Goal: Check status: Check status

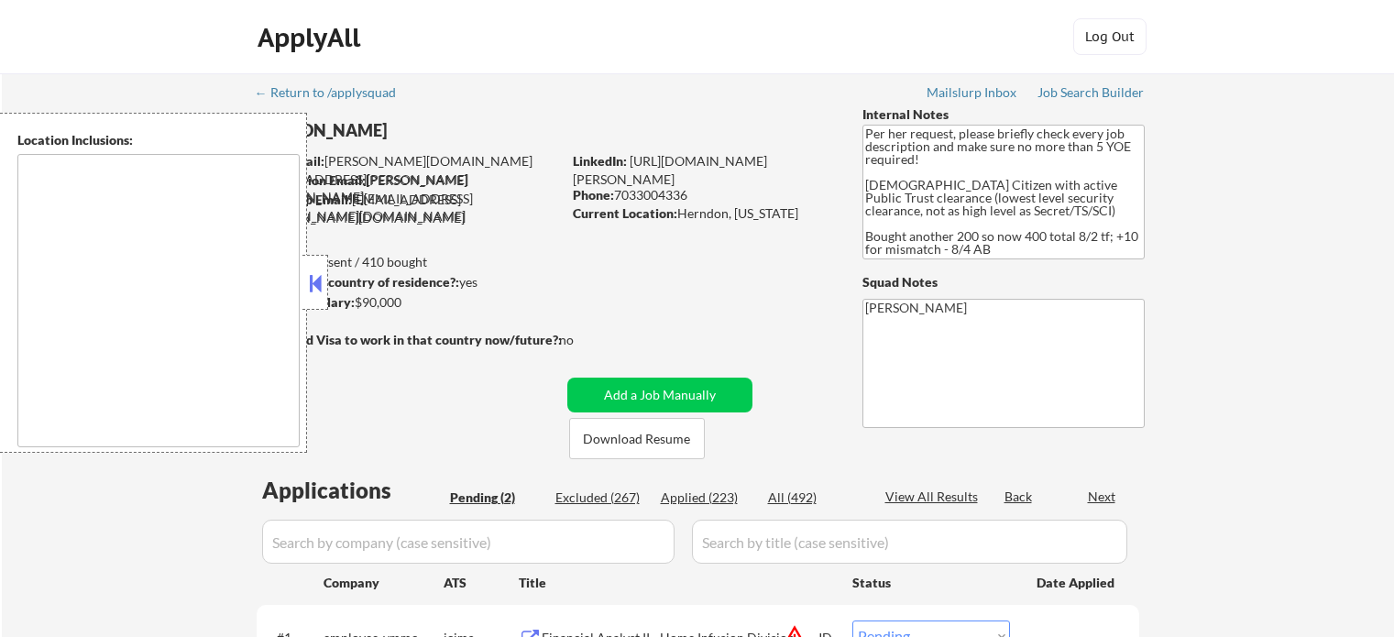
select select ""pending""
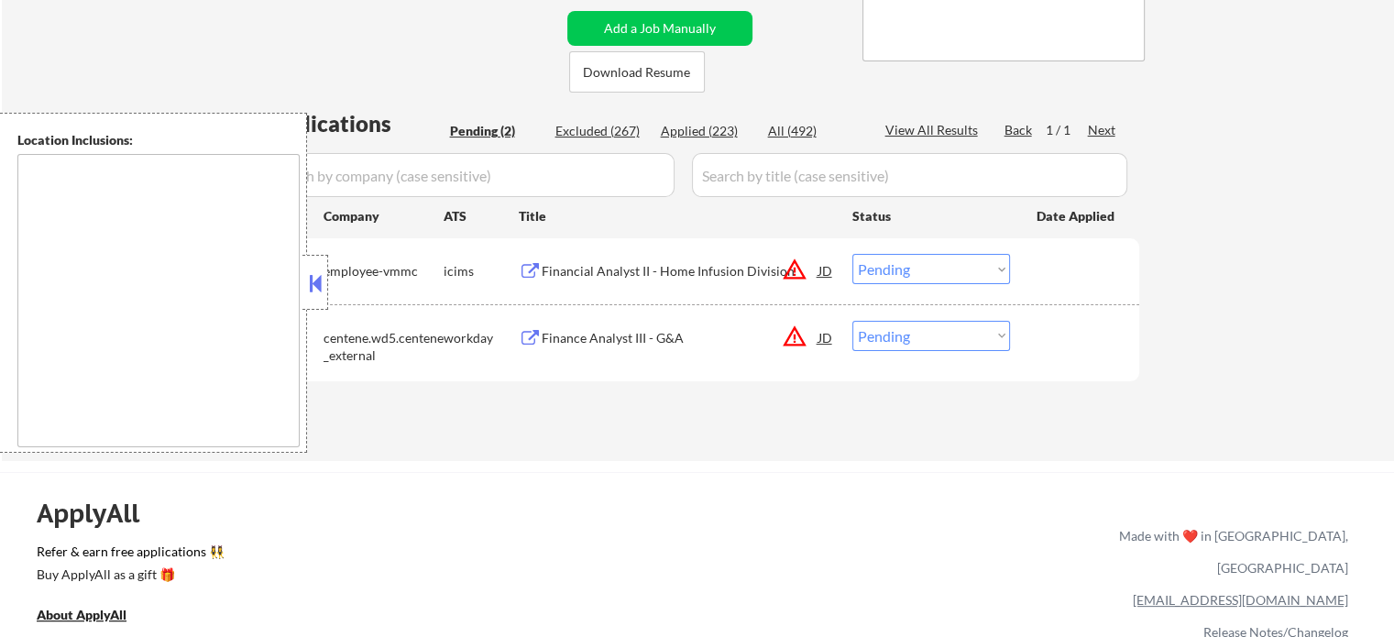
click at [555, 340] on div "Finance Analyst III - G&A" at bounding box center [680, 338] width 277 height 18
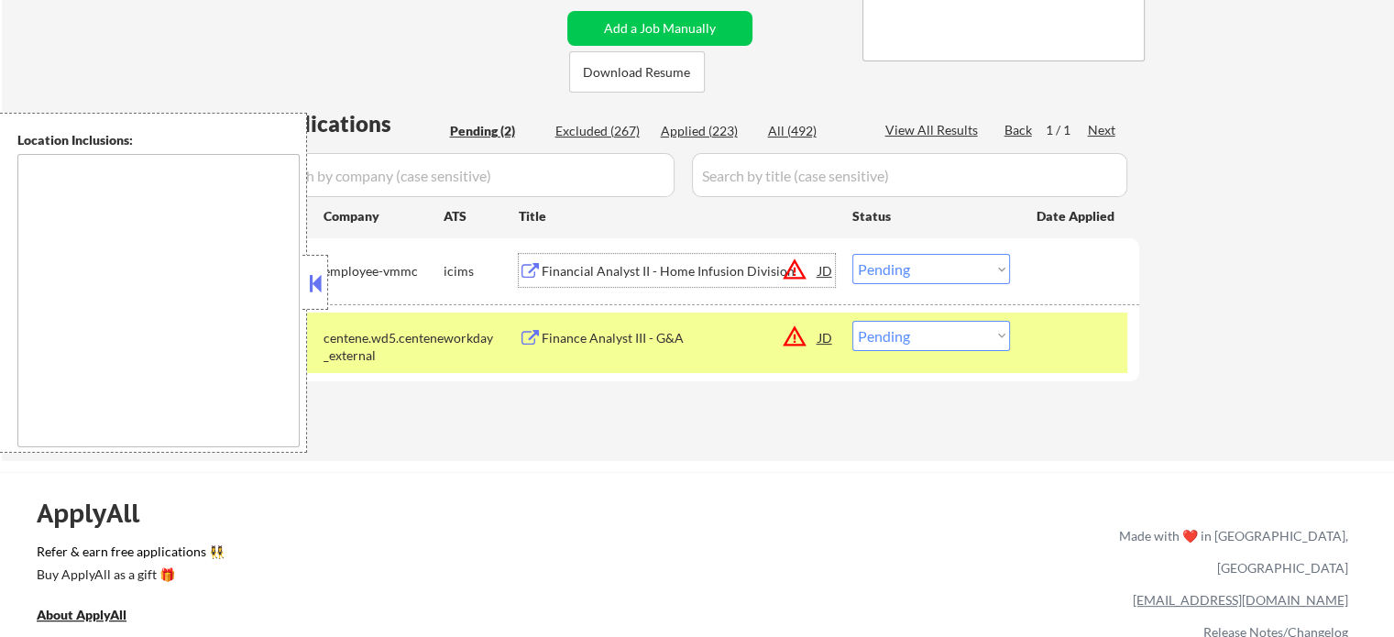
click at [644, 272] on div "Financial Analyst II - Home Infusion Division" at bounding box center [680, 271] width 277 height 18
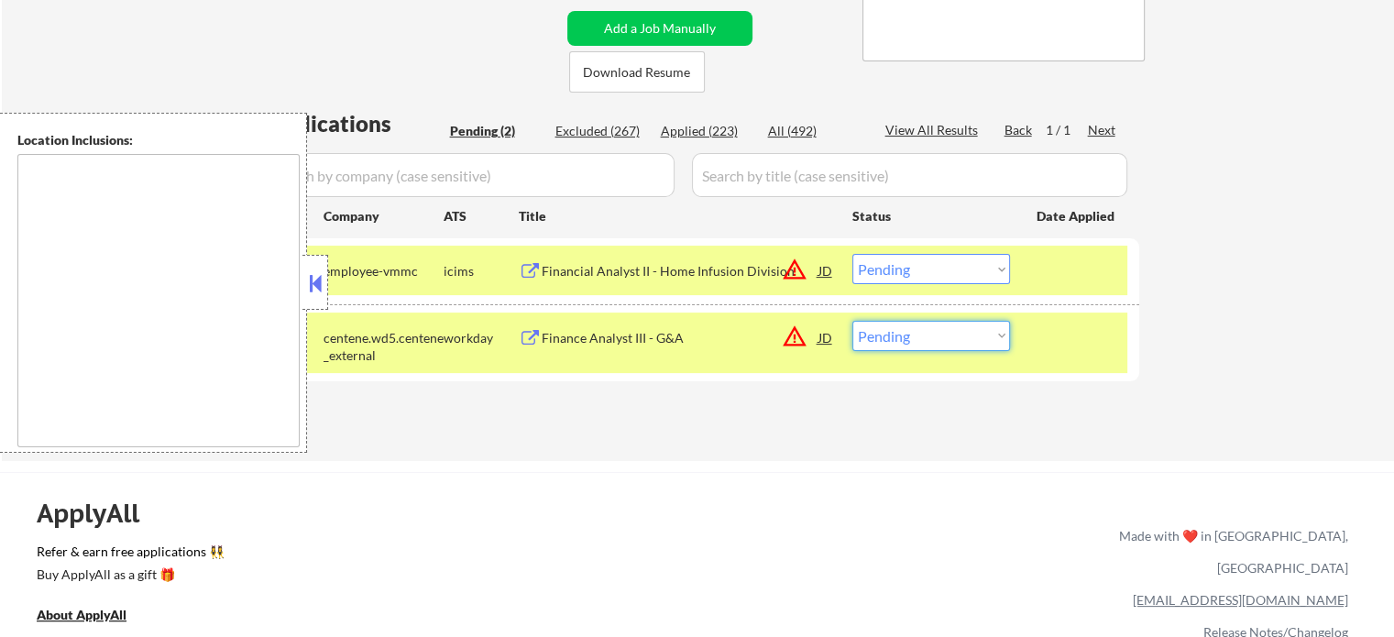
click at [911, 340] on select "Choose an option... Pending Applied Excluded (Questions) Excluded (Expired) Exc…" at bounding box center [932, 336] width 158 height 30
select select ""excluded__location_""
click at [853, 321] on select "Choose an option... Pending Applied Excluded (Questions) Excluded (Expired) Exc…" at bounding box center [932, 336] width 158 height 30
click at [931, 273] on select "Choose an option... Pending Applied Excluded (Questions) Excluded (Expired) Exc…" at bounding box center [932, 269] width 158 height 30
click at [853, 254] on select "Choose an option... Pending Applied Excluded (Questions) Excluded (Expired) Exc…" at bounding box center [932, 269] width 158 height 30
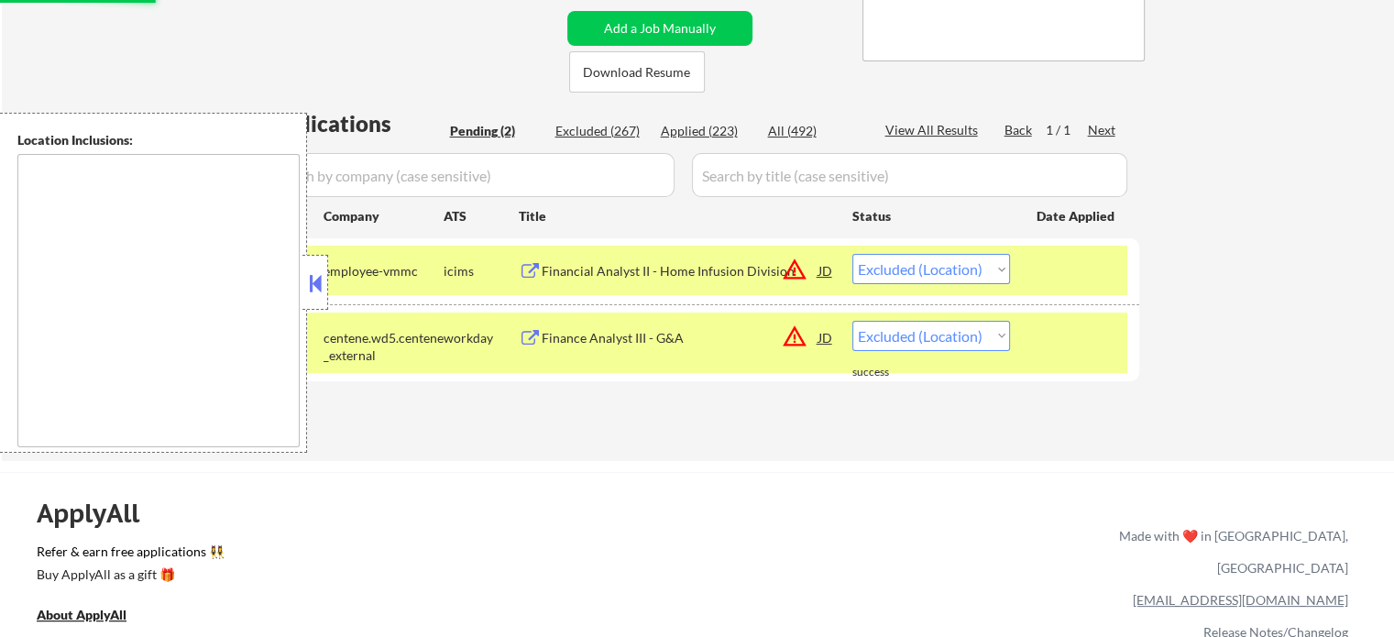
click at [1199, 254] on div "← Return to /applysquad Mailslurp Inbox Job Search Builder [PERSON_NAME] User E…" at bounding box center [698, 84] width 1392 height 754
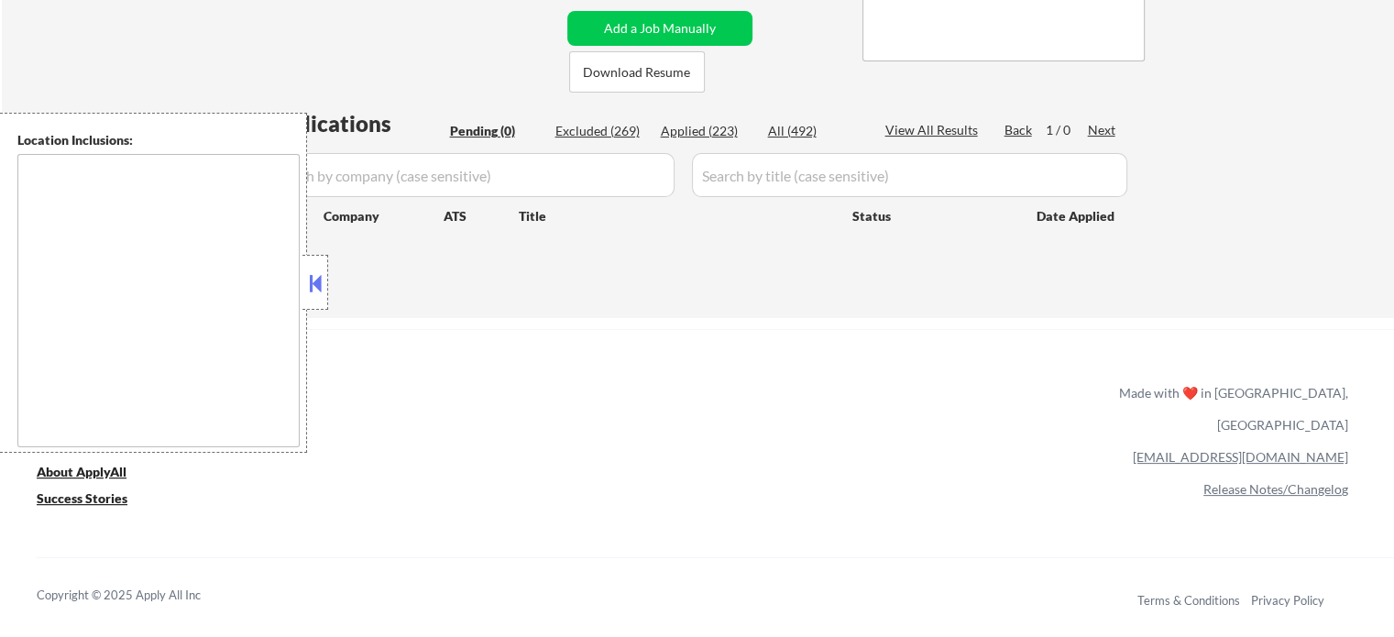
click at [711, 134] on div "Applied (223)" at bounding box center [707, 131] width 92 height 18
select select ""applied""
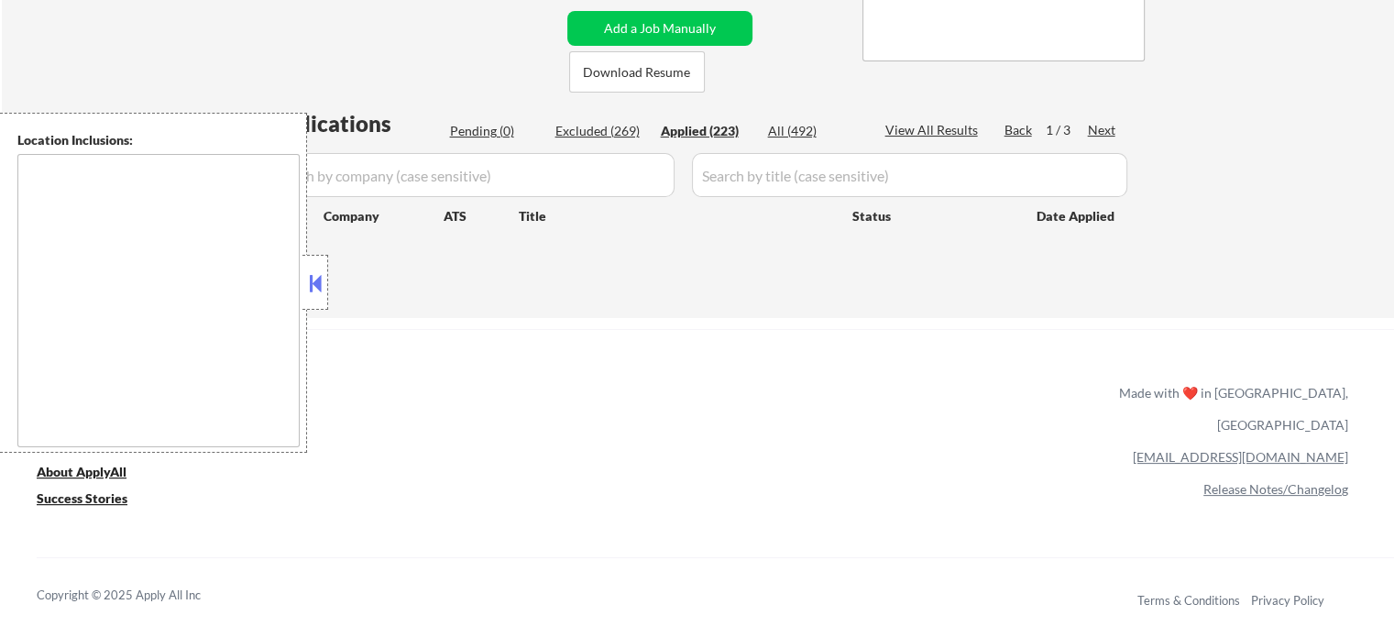
select select ""applied""
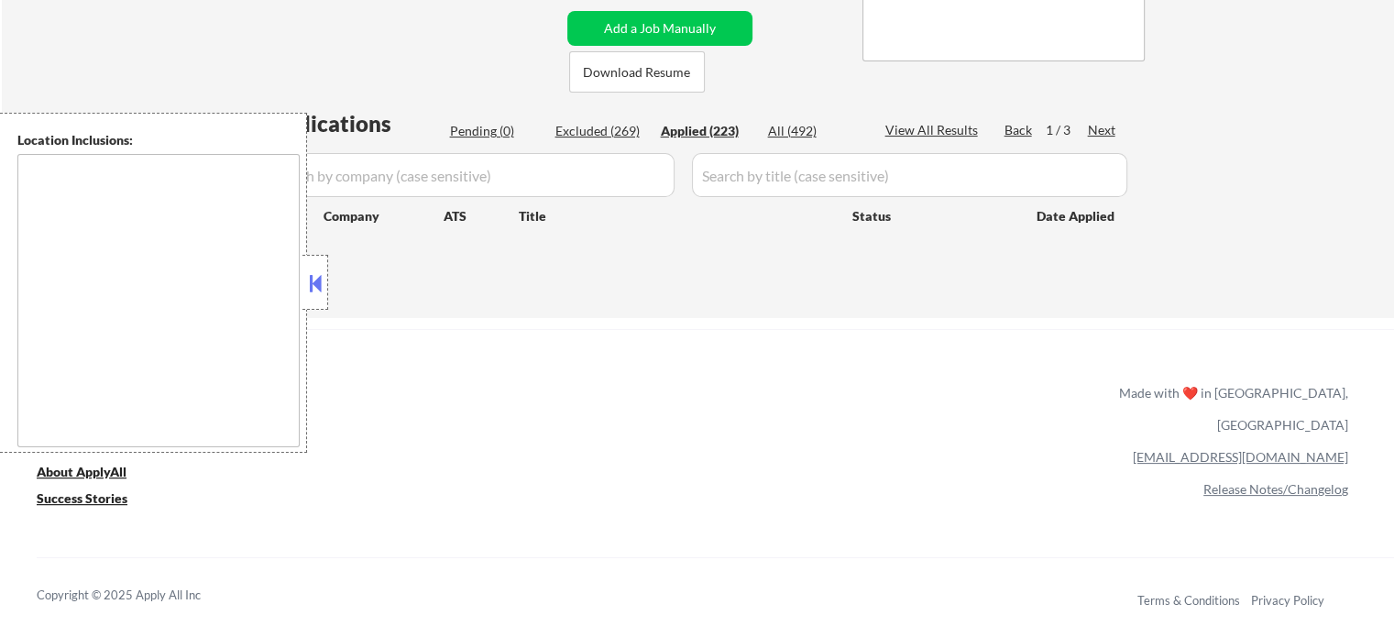
select select ""applied""
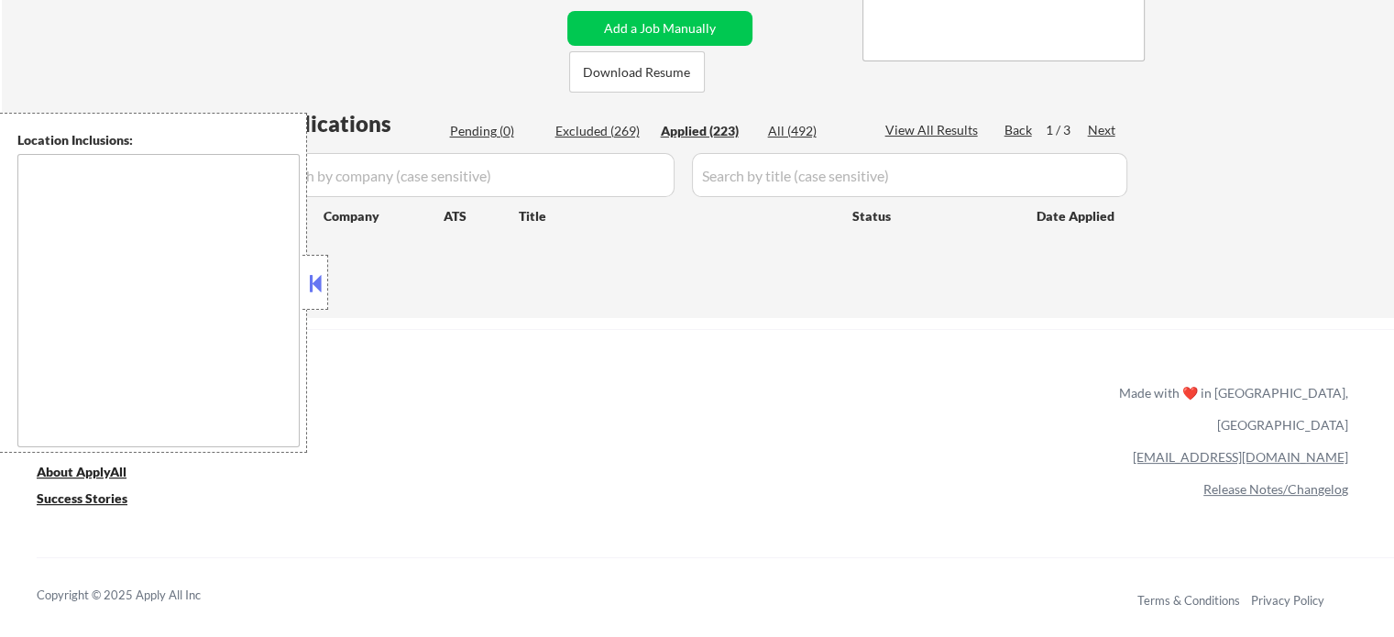
select select ""applied""
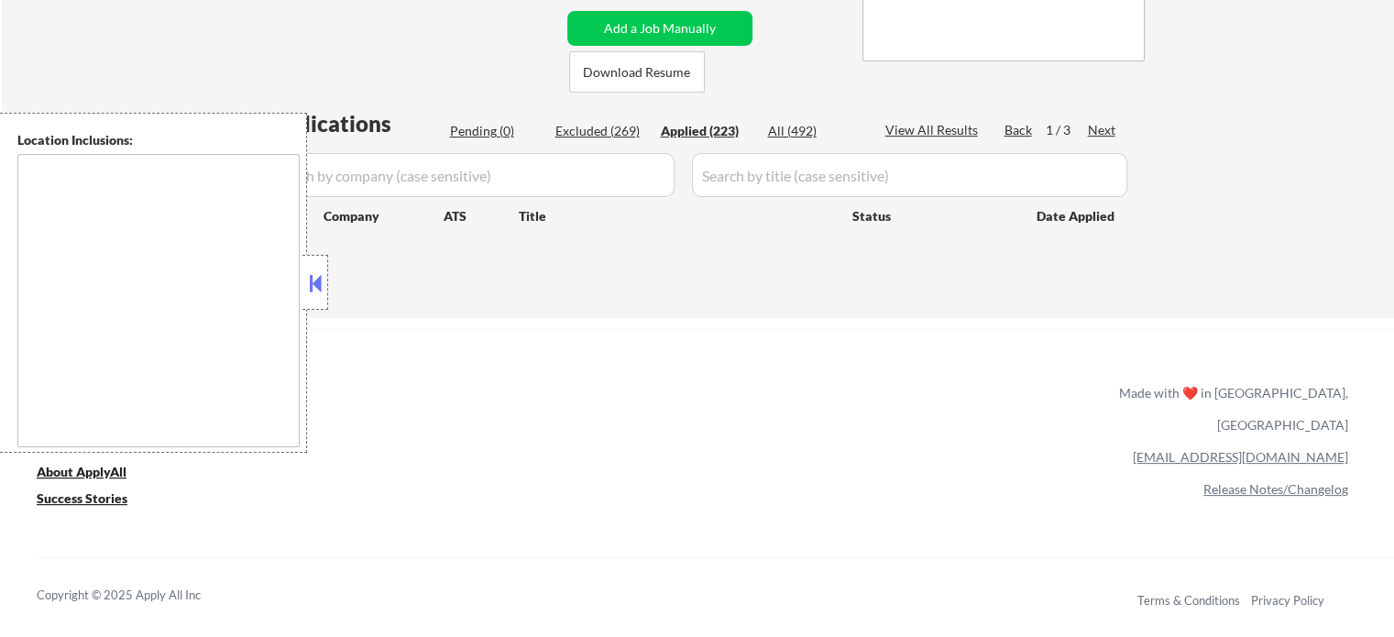
select select ""applied""
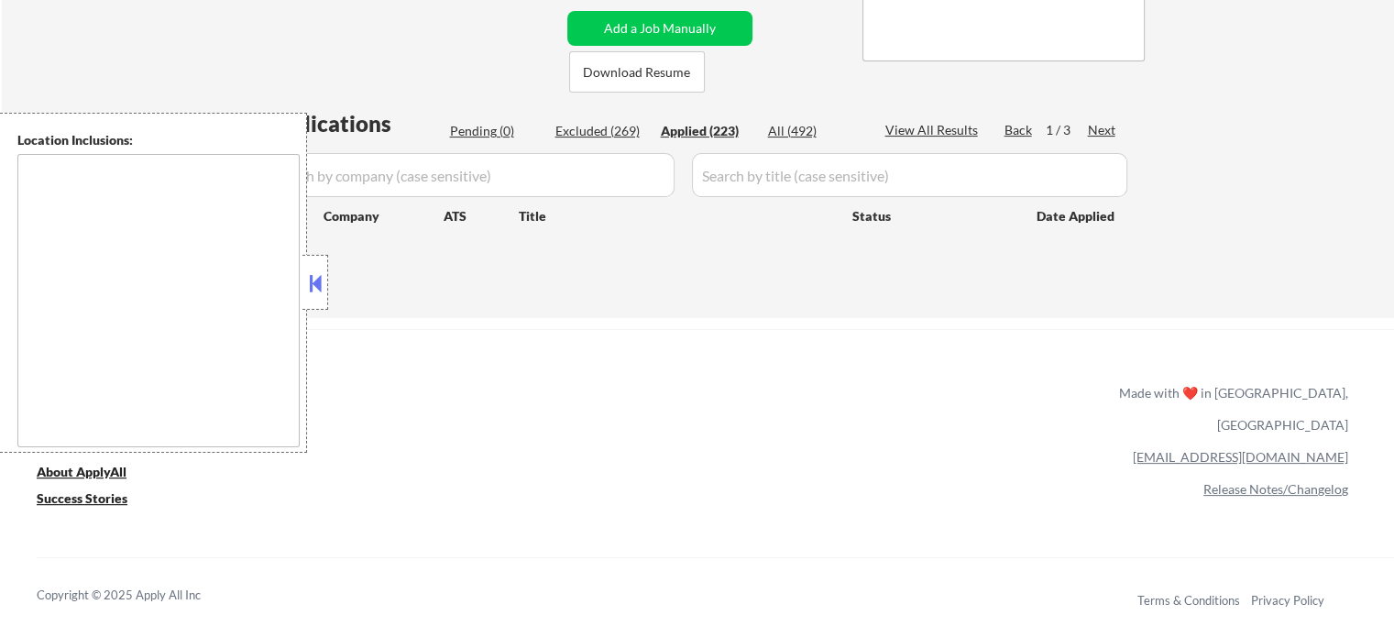
select select ""applied""
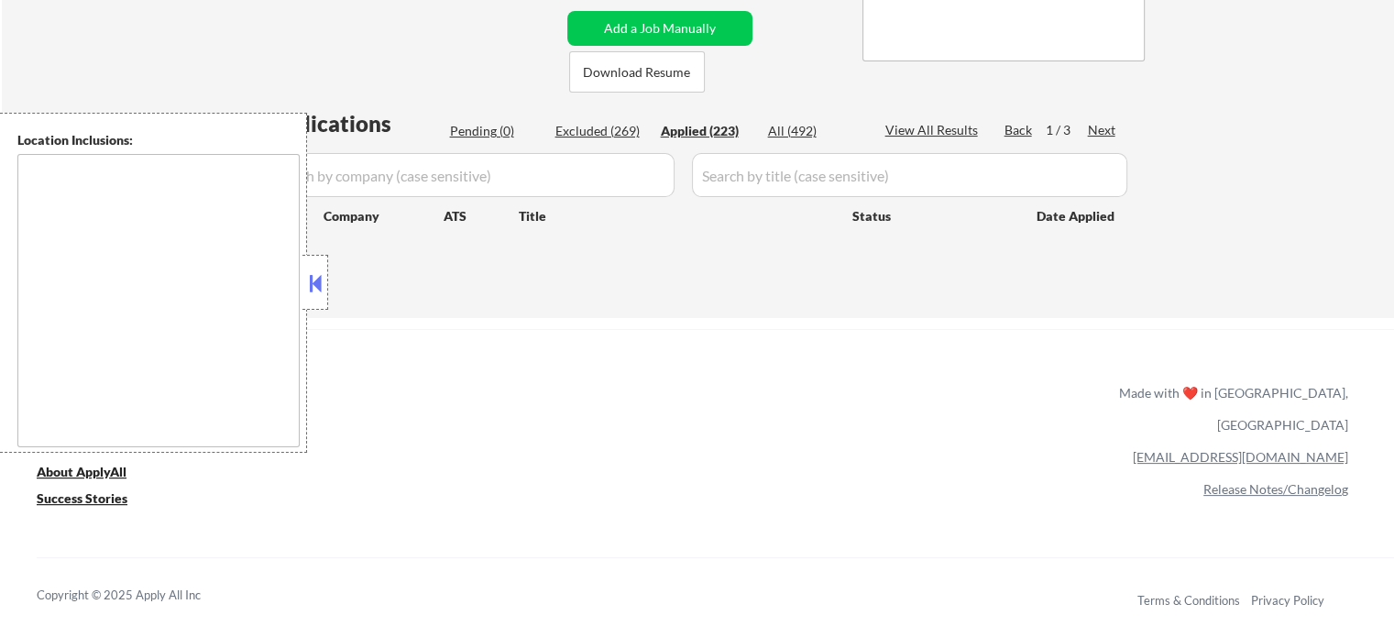
select select ""applied""
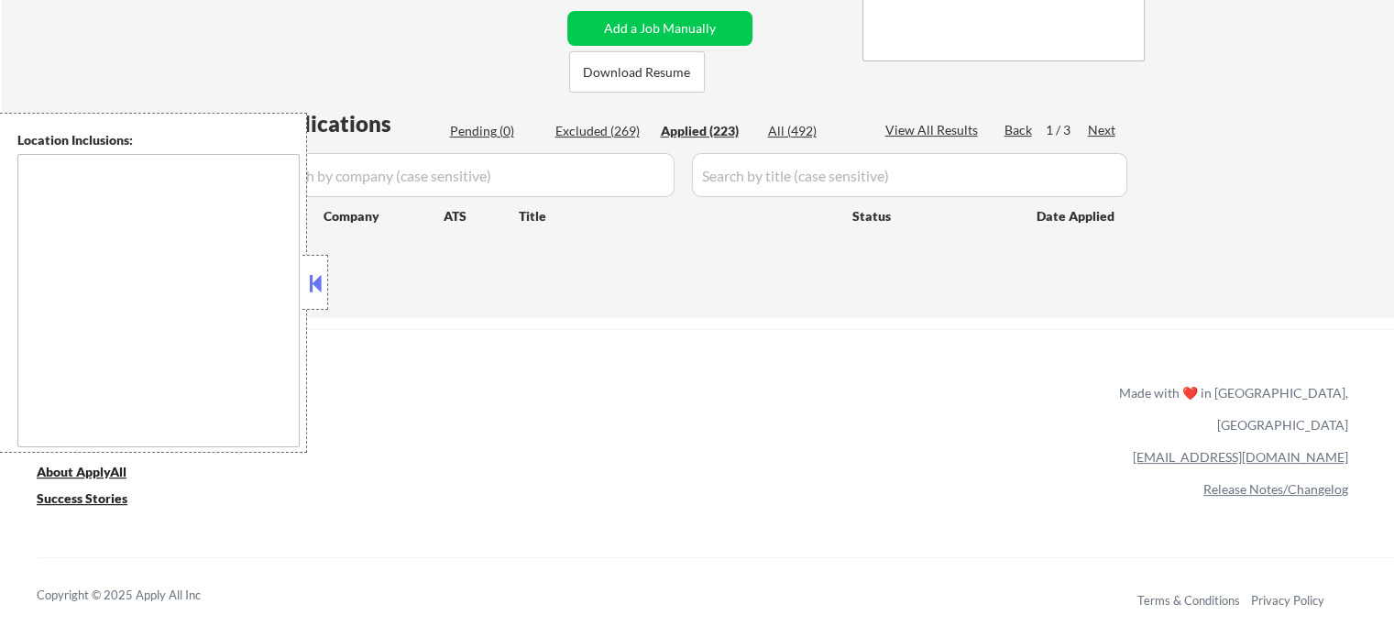
select select ""applied""
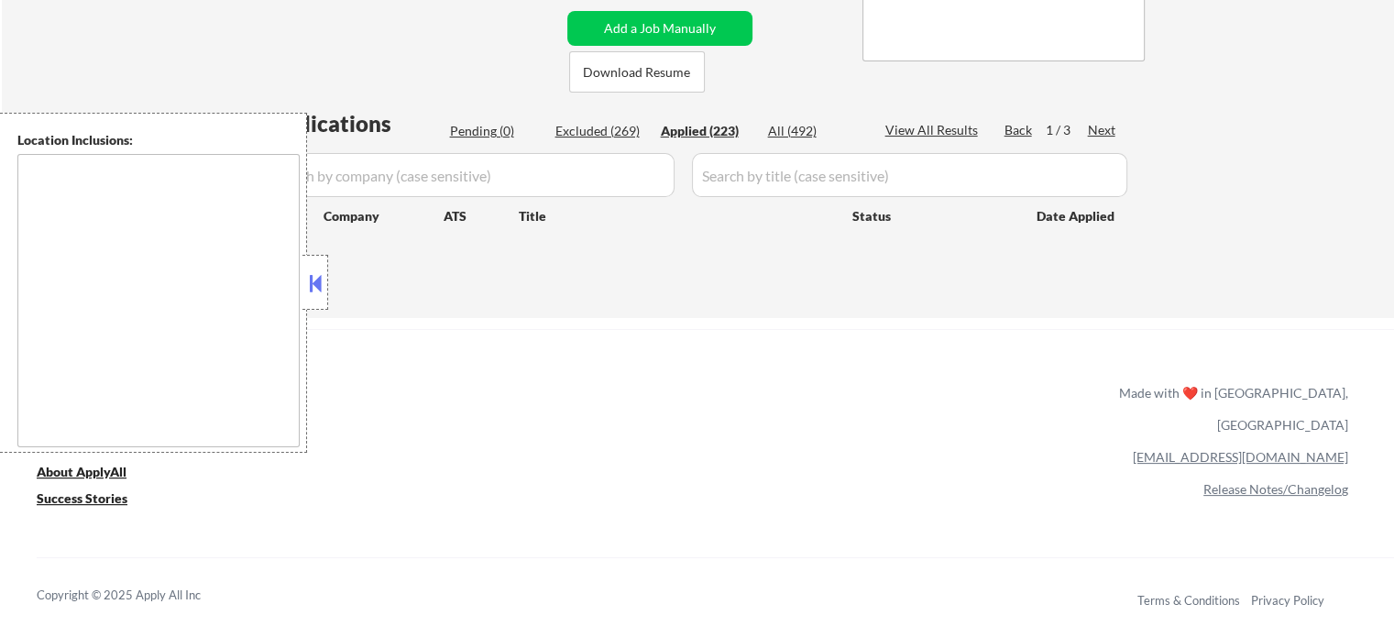
select select ""applied""
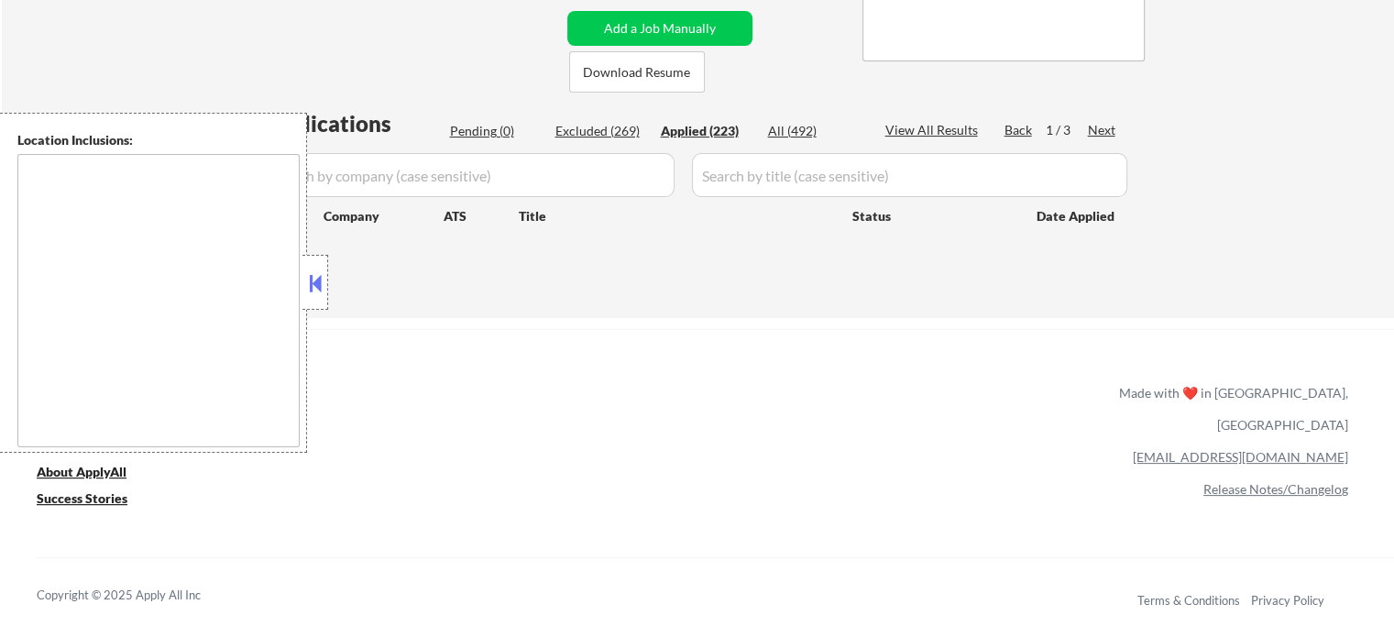
select select ""applied""
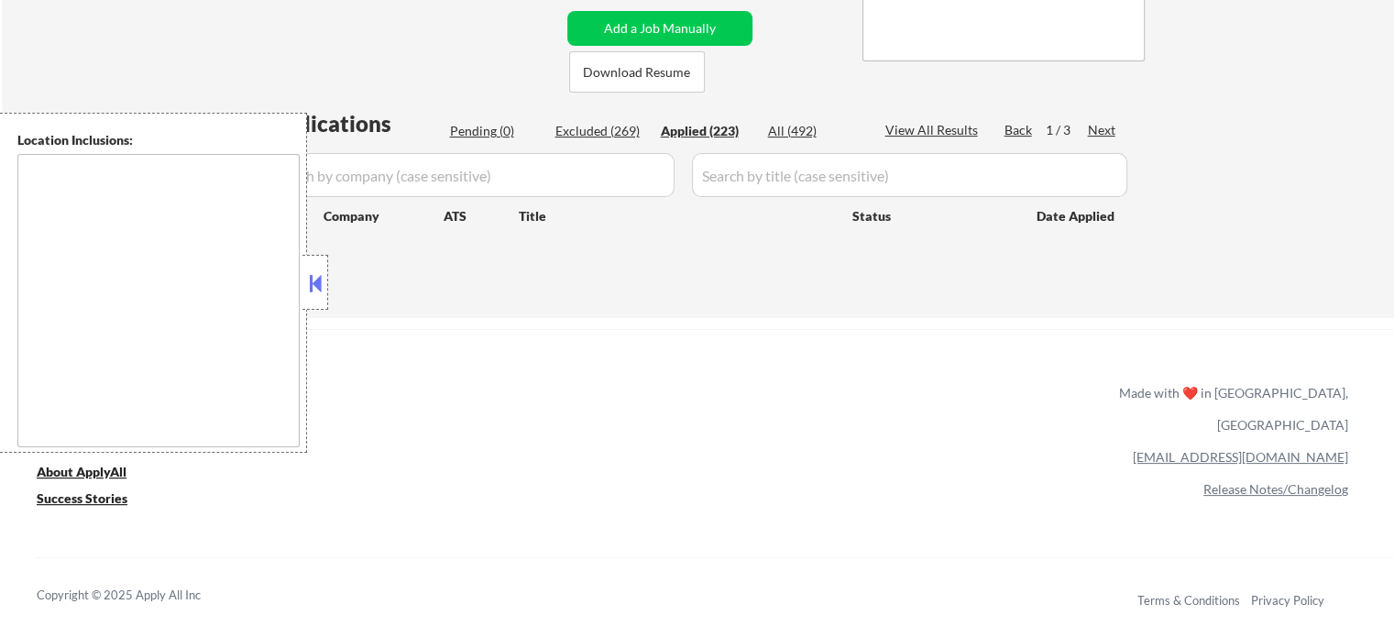
select select ""applied""
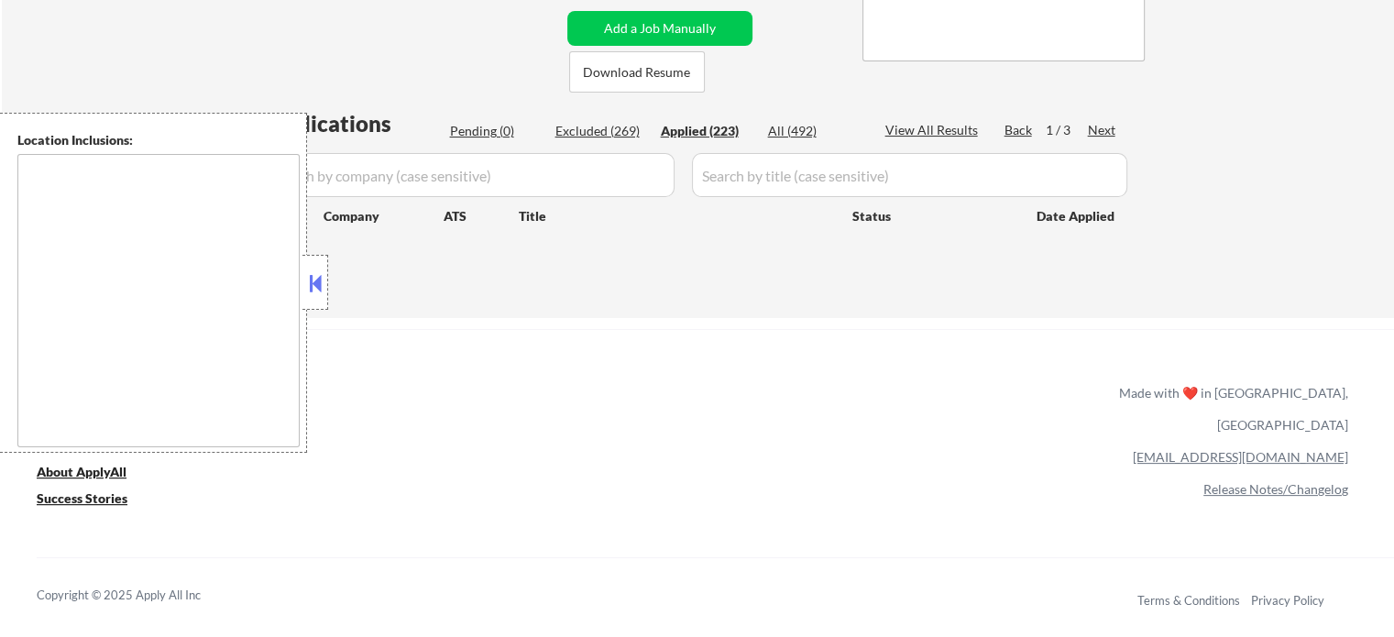
select select ""applied""
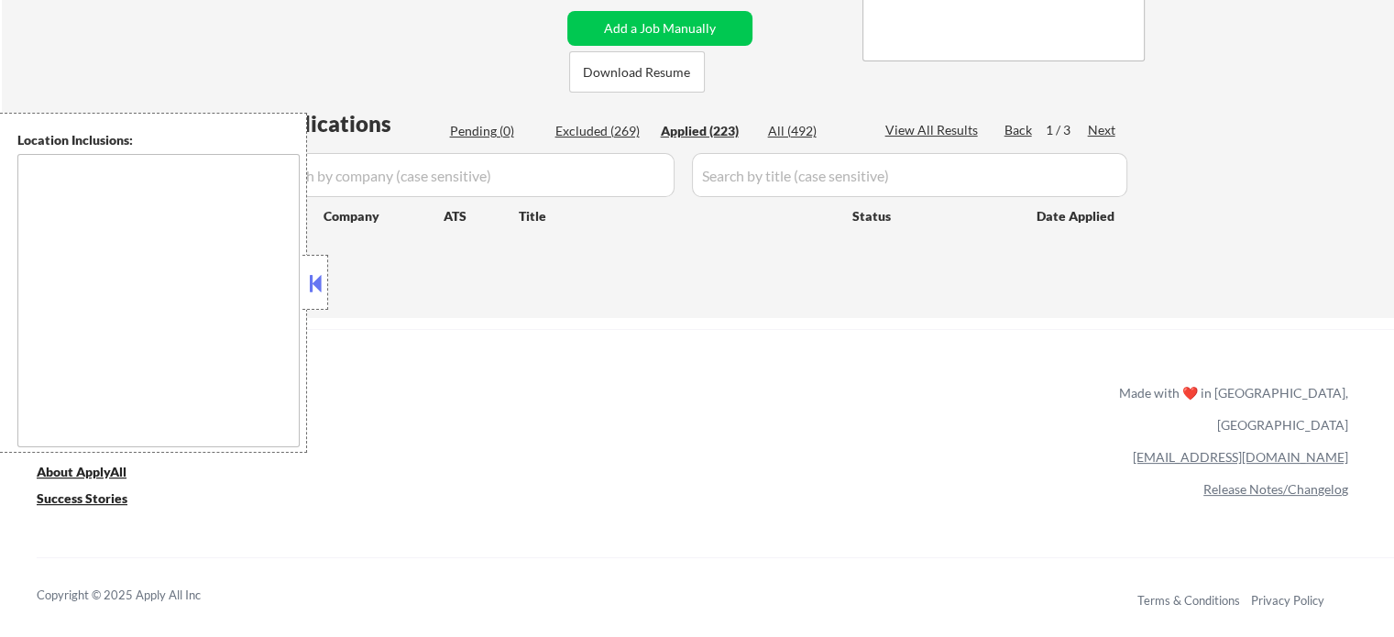
select select ""applied""
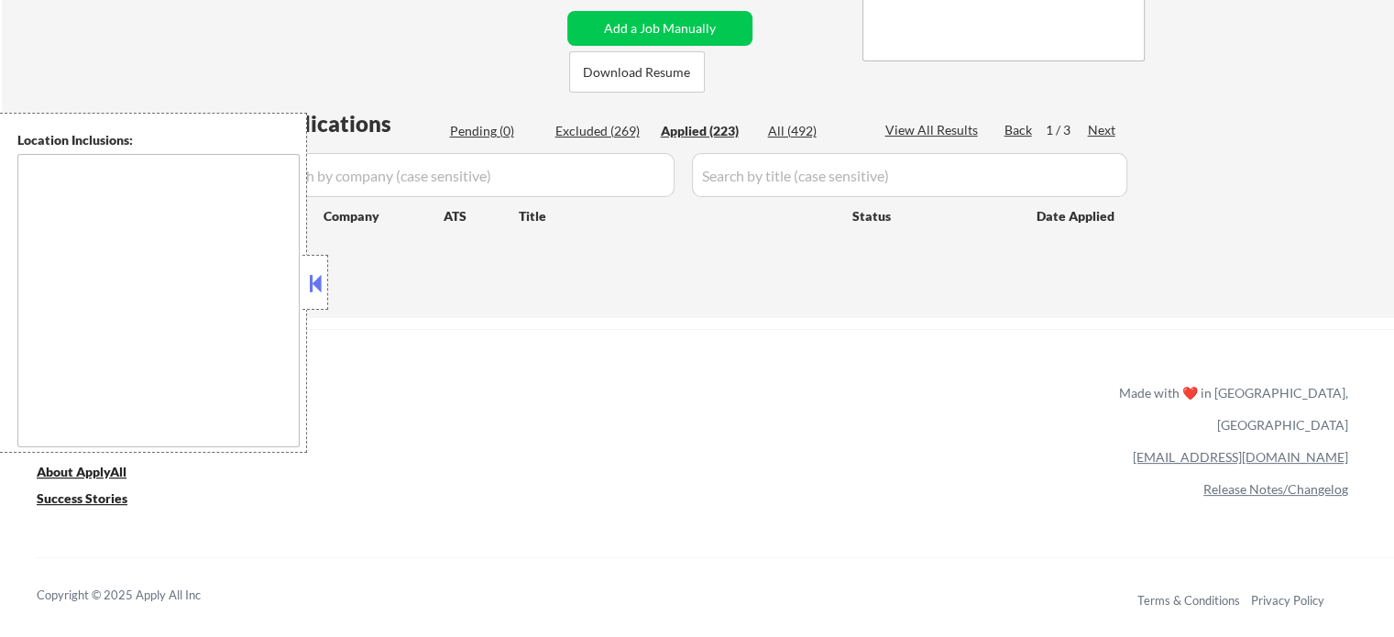
select select ""applied""
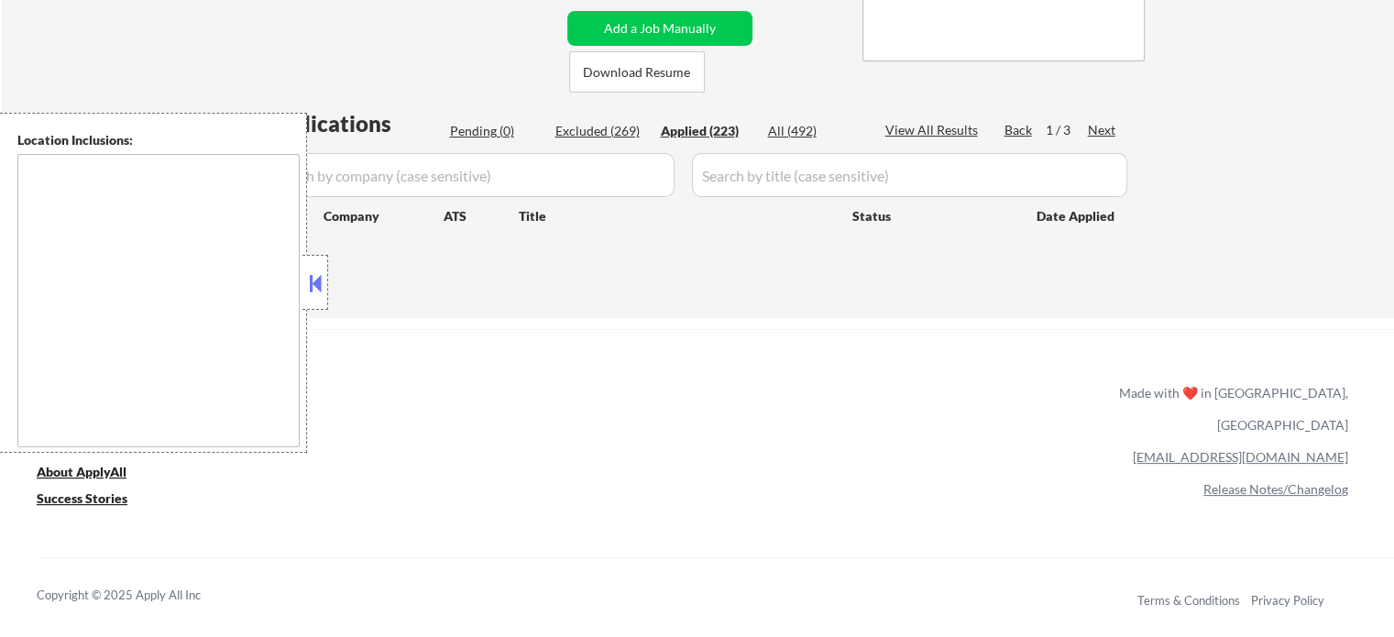
select select ""applied""
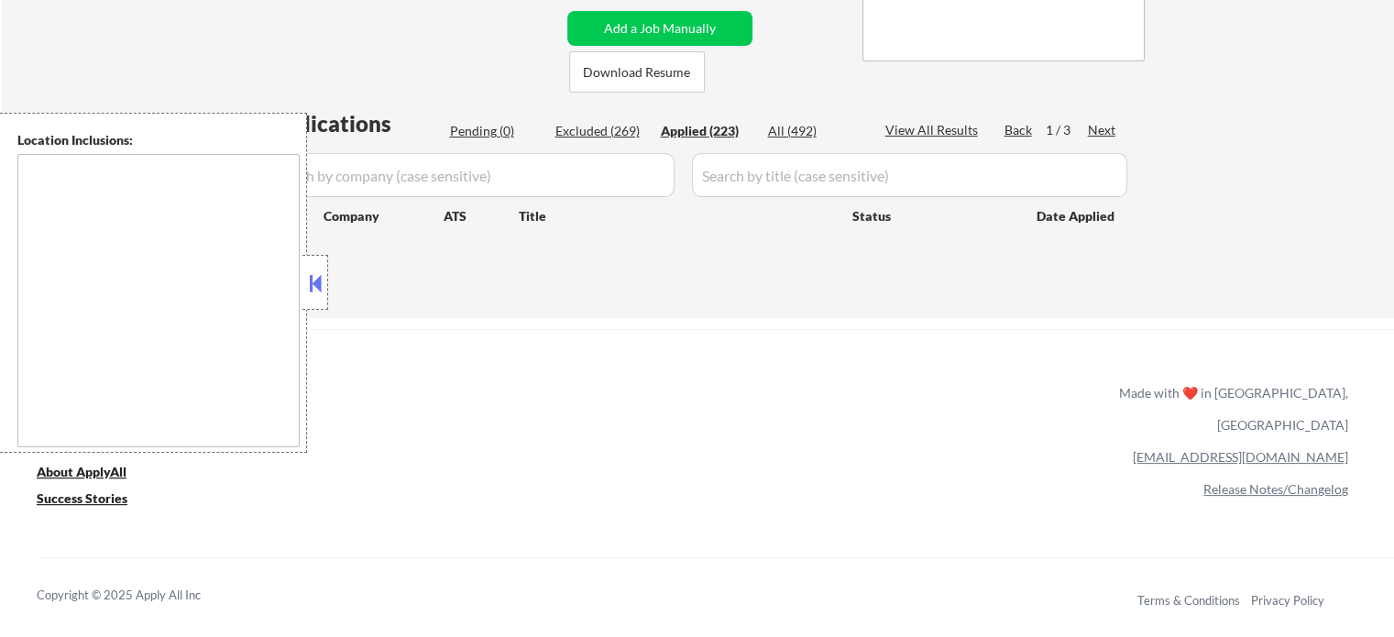
select select ""applied""
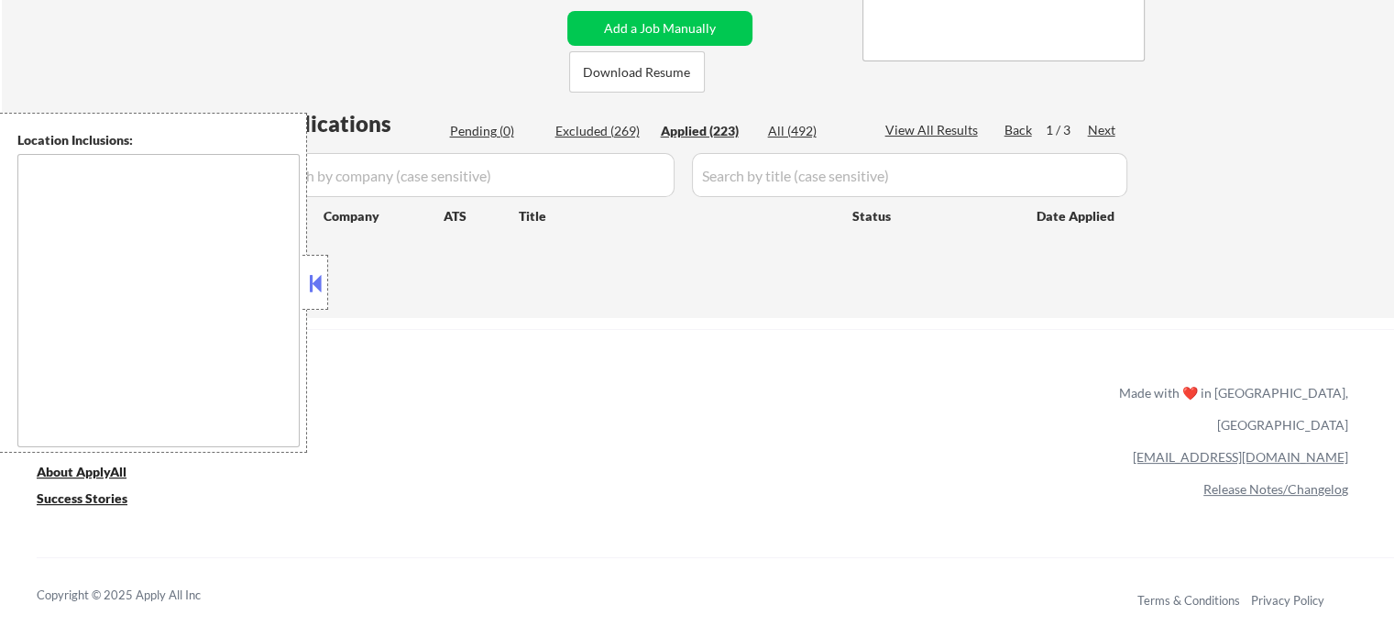
select select ""applied""
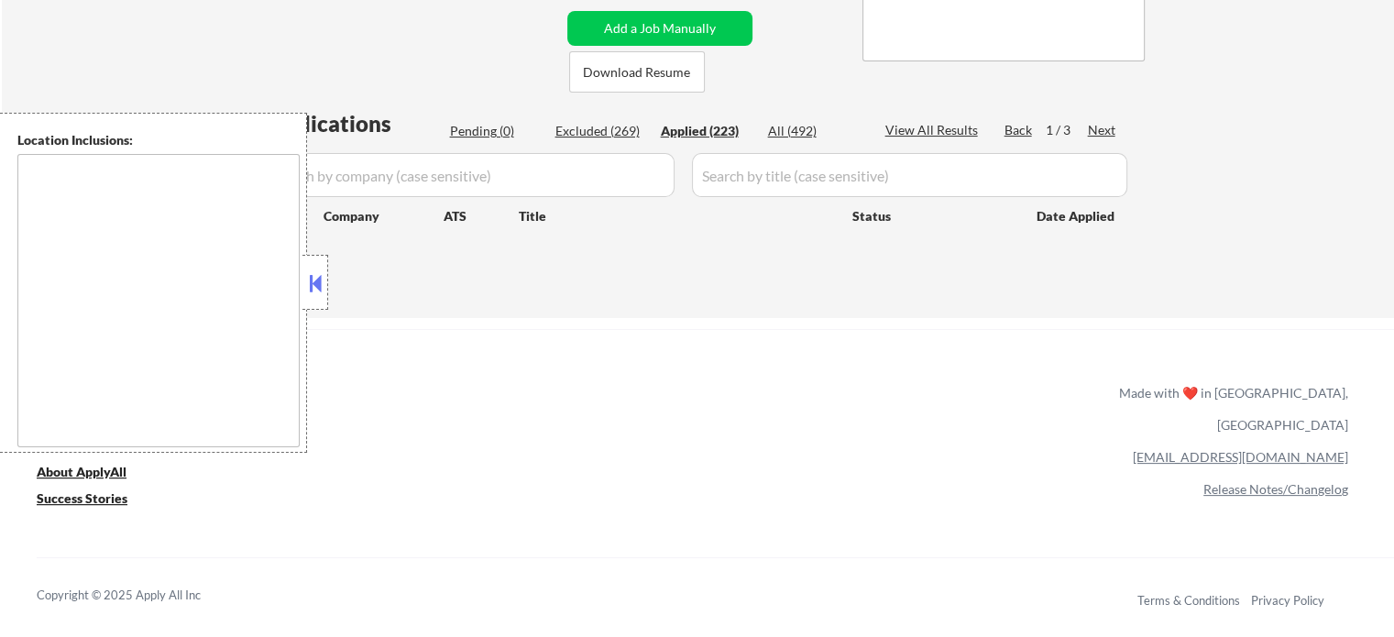
select select ""applied""
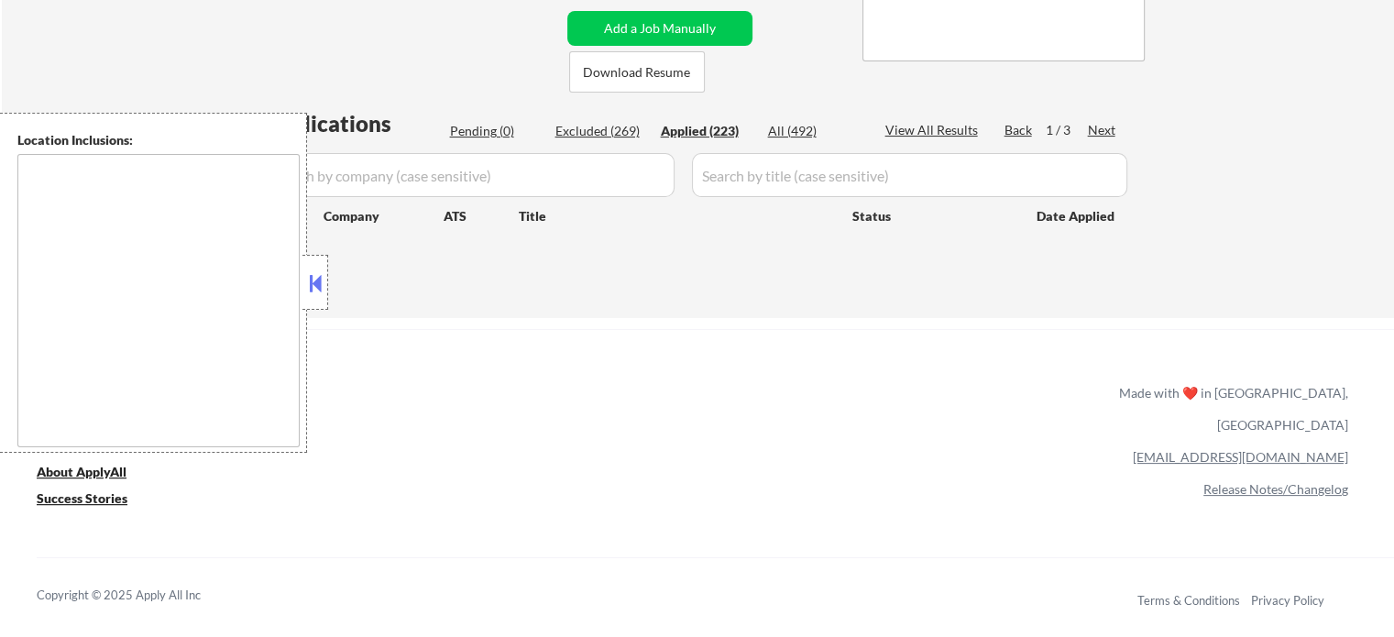
select select ""applied""
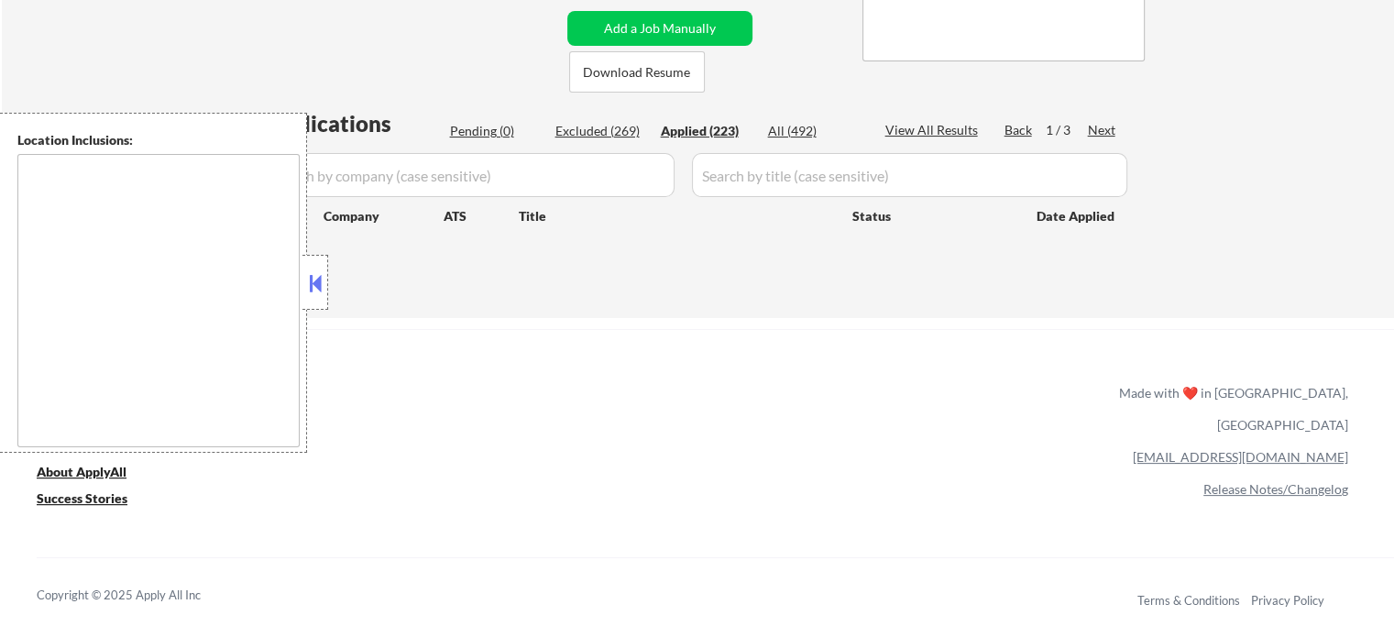
select select ""applied""
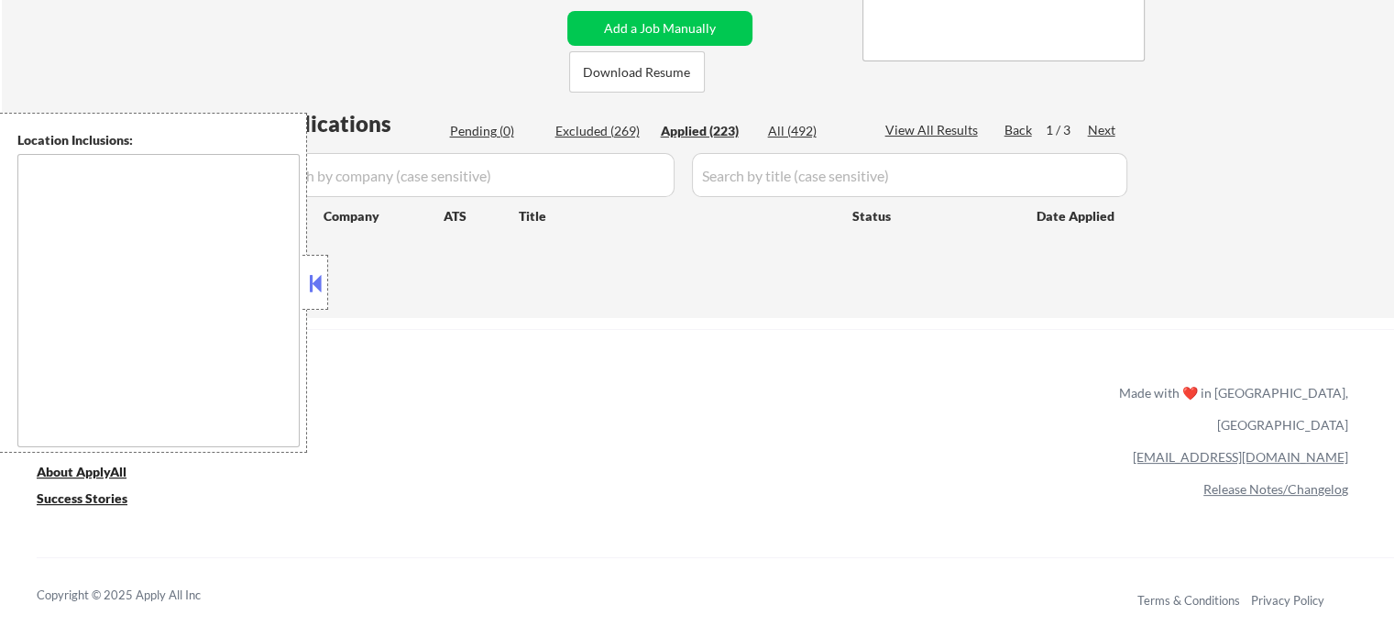
select select ""applied""
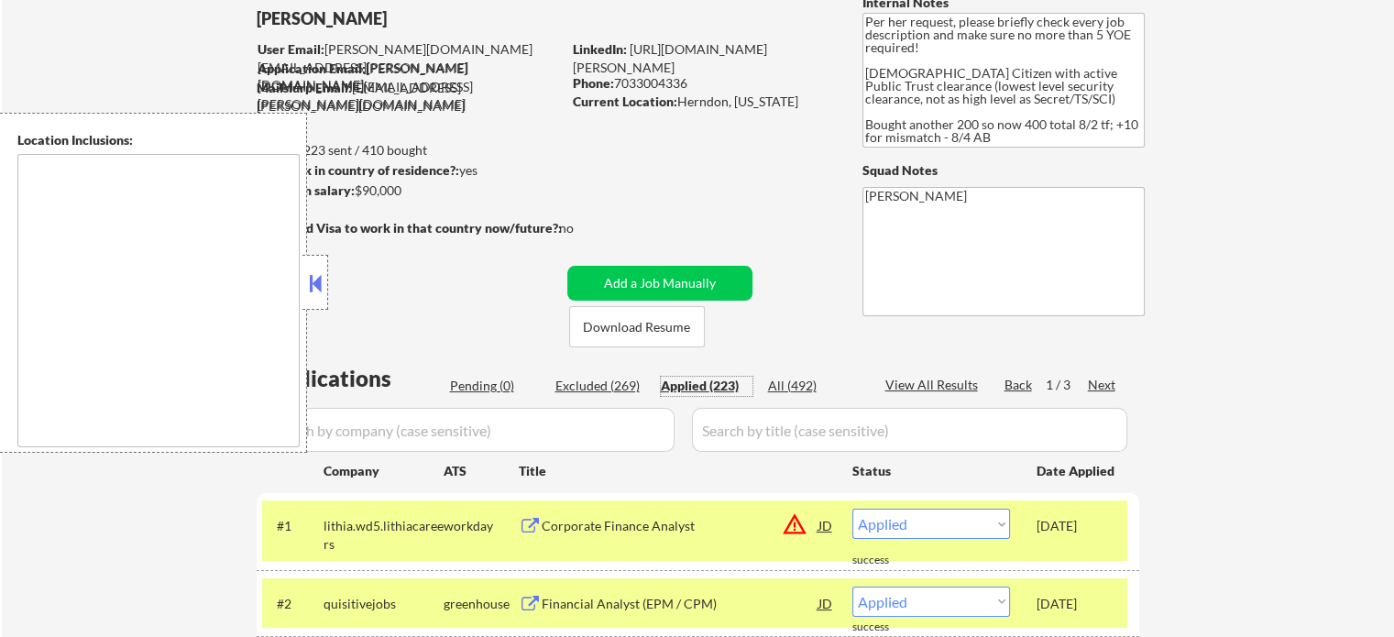
scroll to position [275, 0]
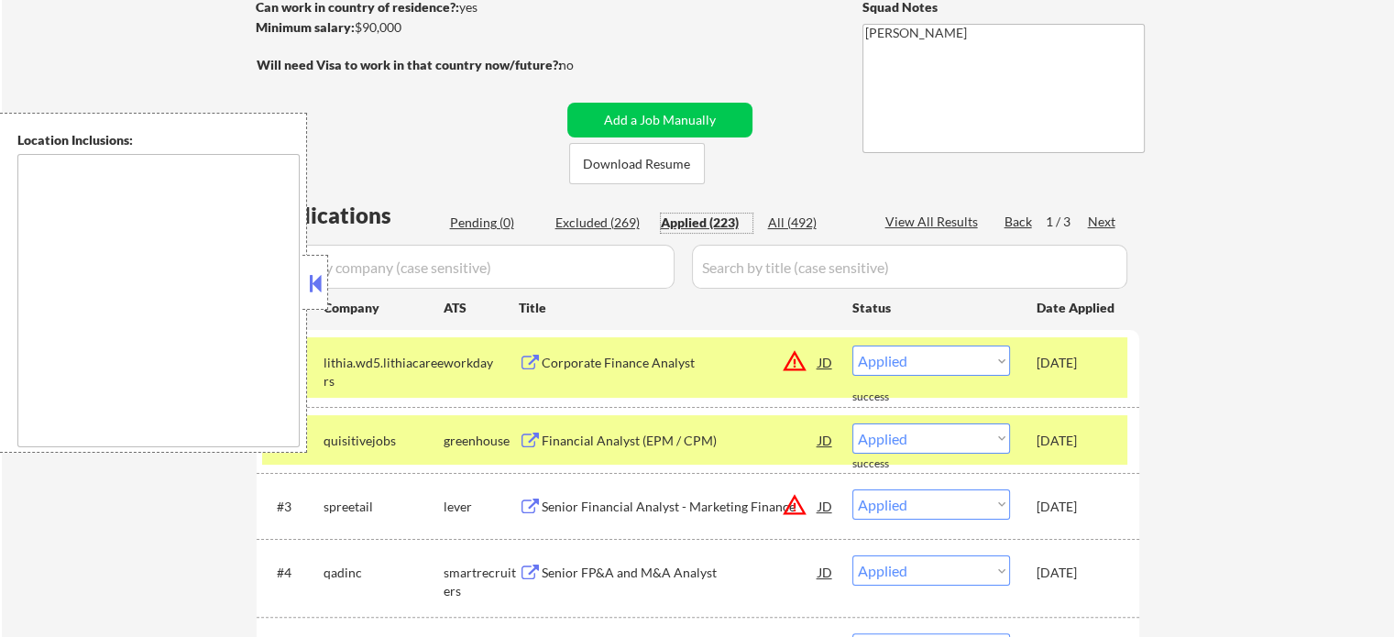
click at [472, 228] on div "Pending (0)" at bounding box center [496, 223] width 92 height 18
